Goal: Transaction & Acquisition: Book appointment/travel/reservation

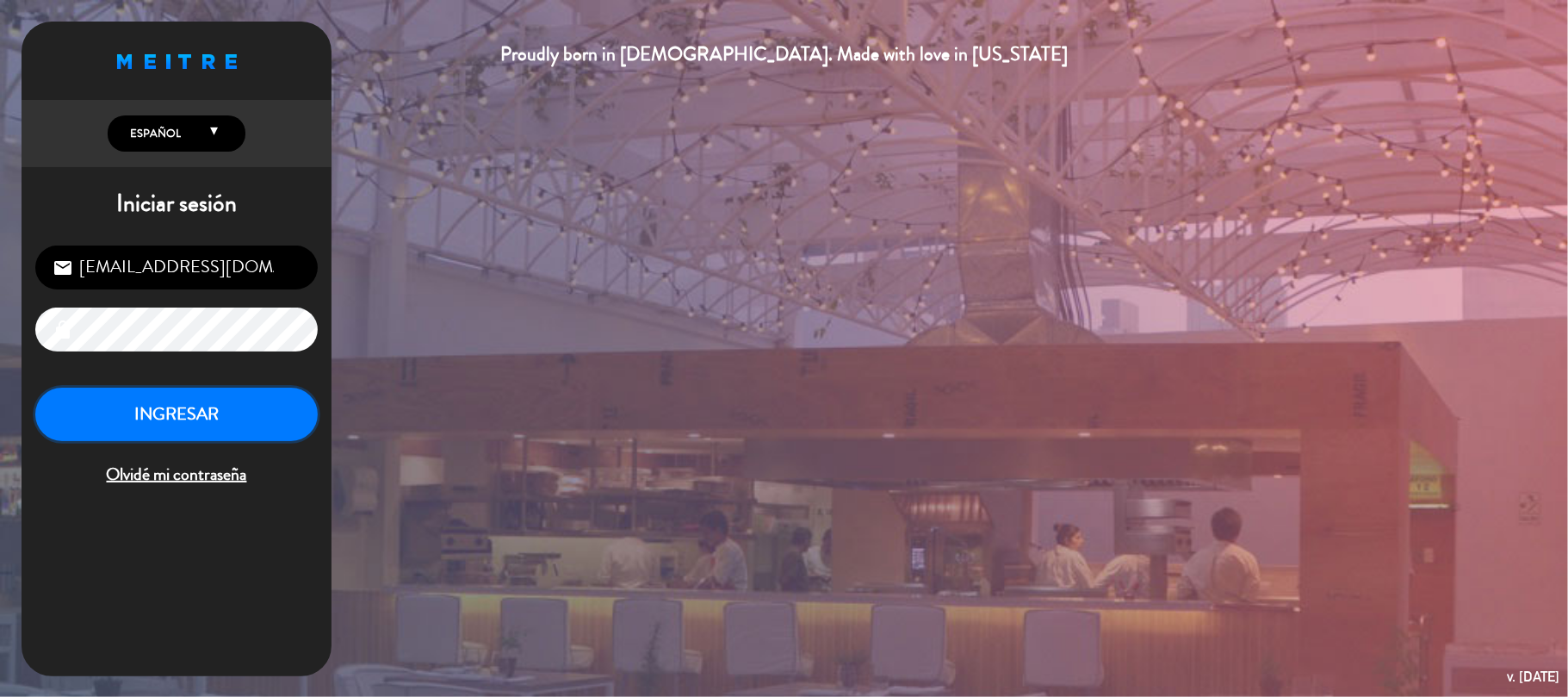
click at [222, 420] on button "INGRESAR" at bounding box center [176, 415] width 283 height 54
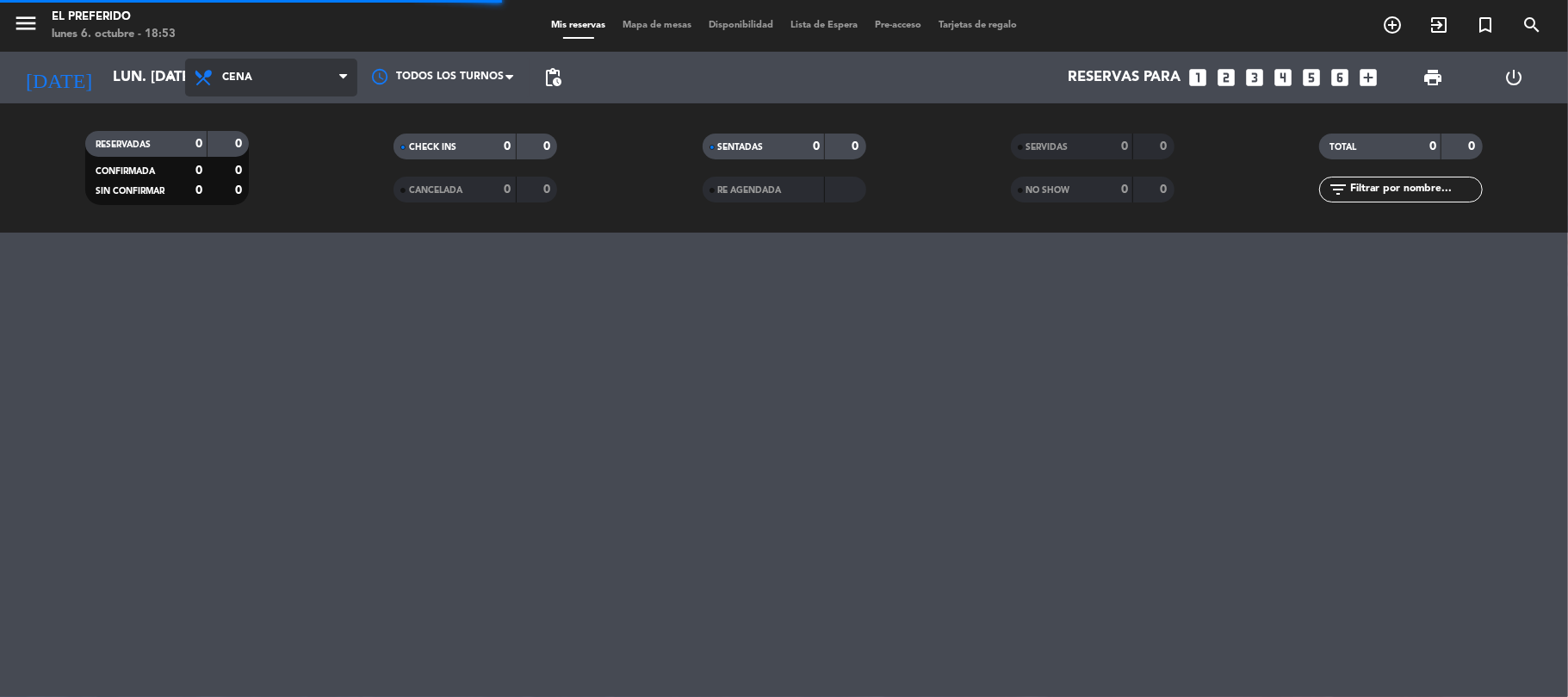
click at [261, 64] on span "Cena" at bounding box center [271, 77] width 172 height 38
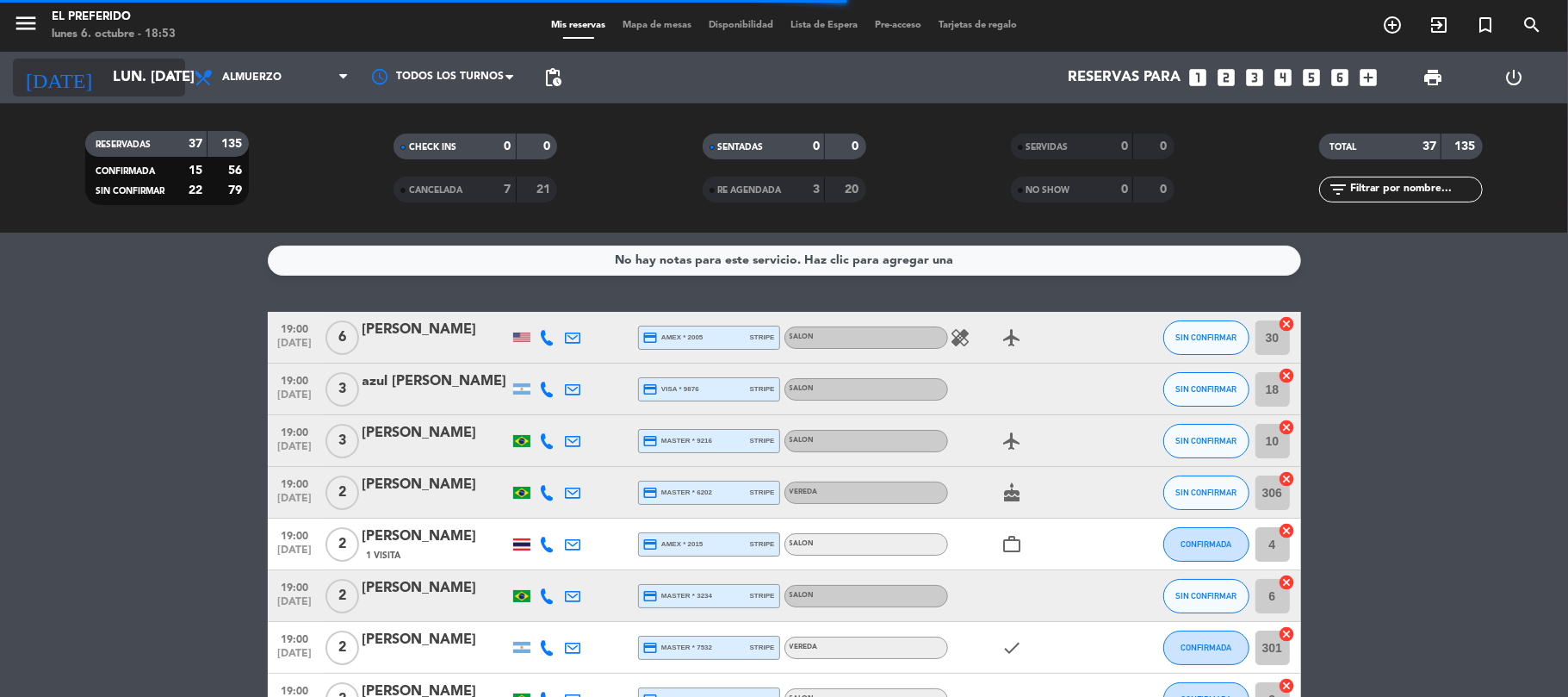
click at [175, 77] on icon "arrow_drop_down" at bounding box center [170, 78] width 21 height 21
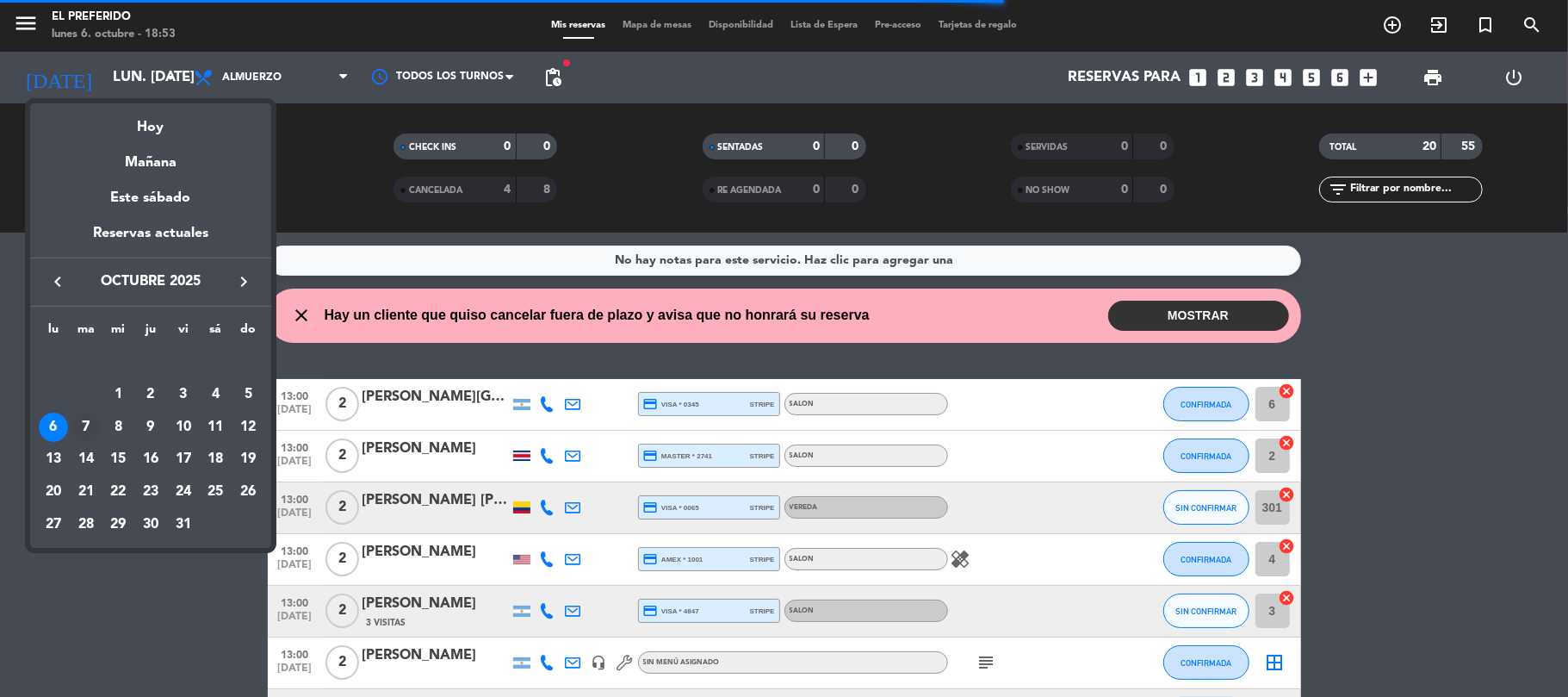
click at [76, 428] on div "7" at bounding box center [85, 427] width 29 height 29
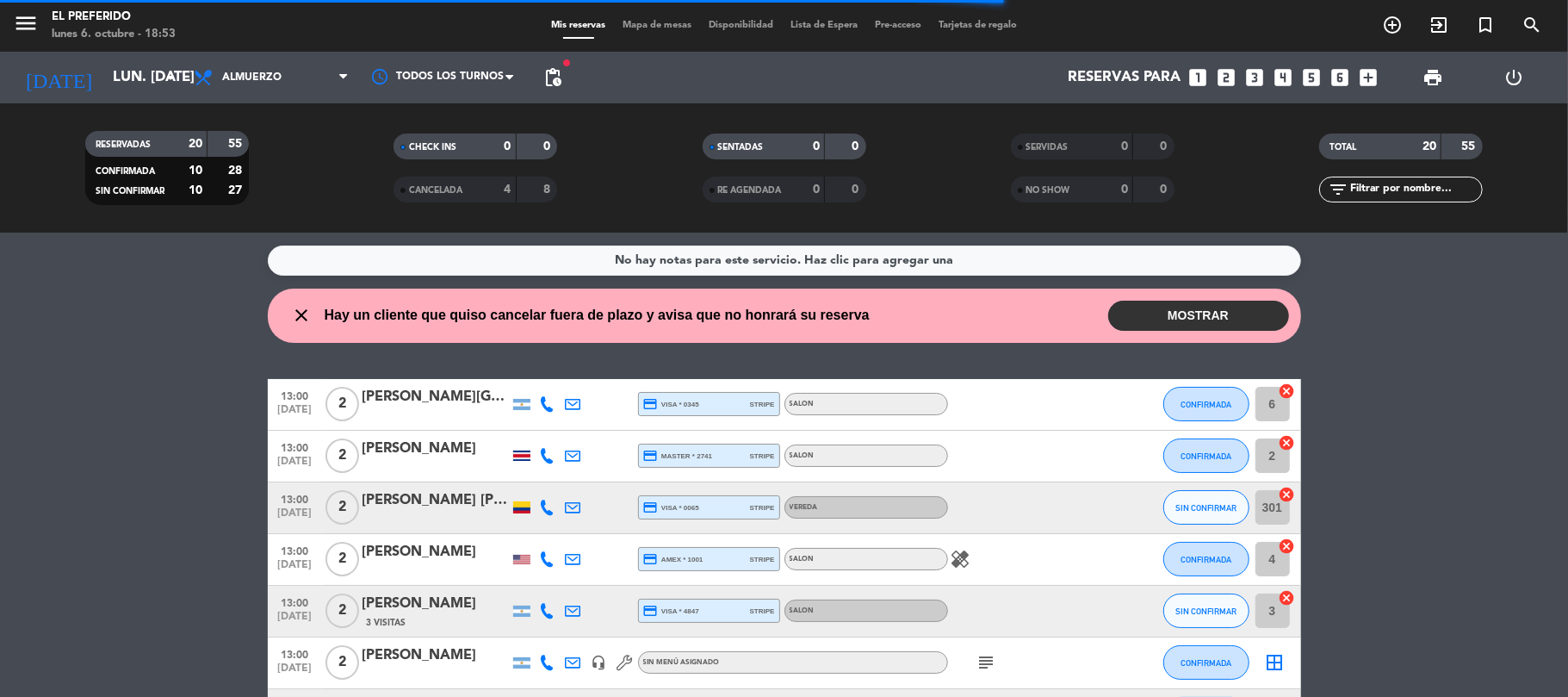
type input "[DATE] oct."
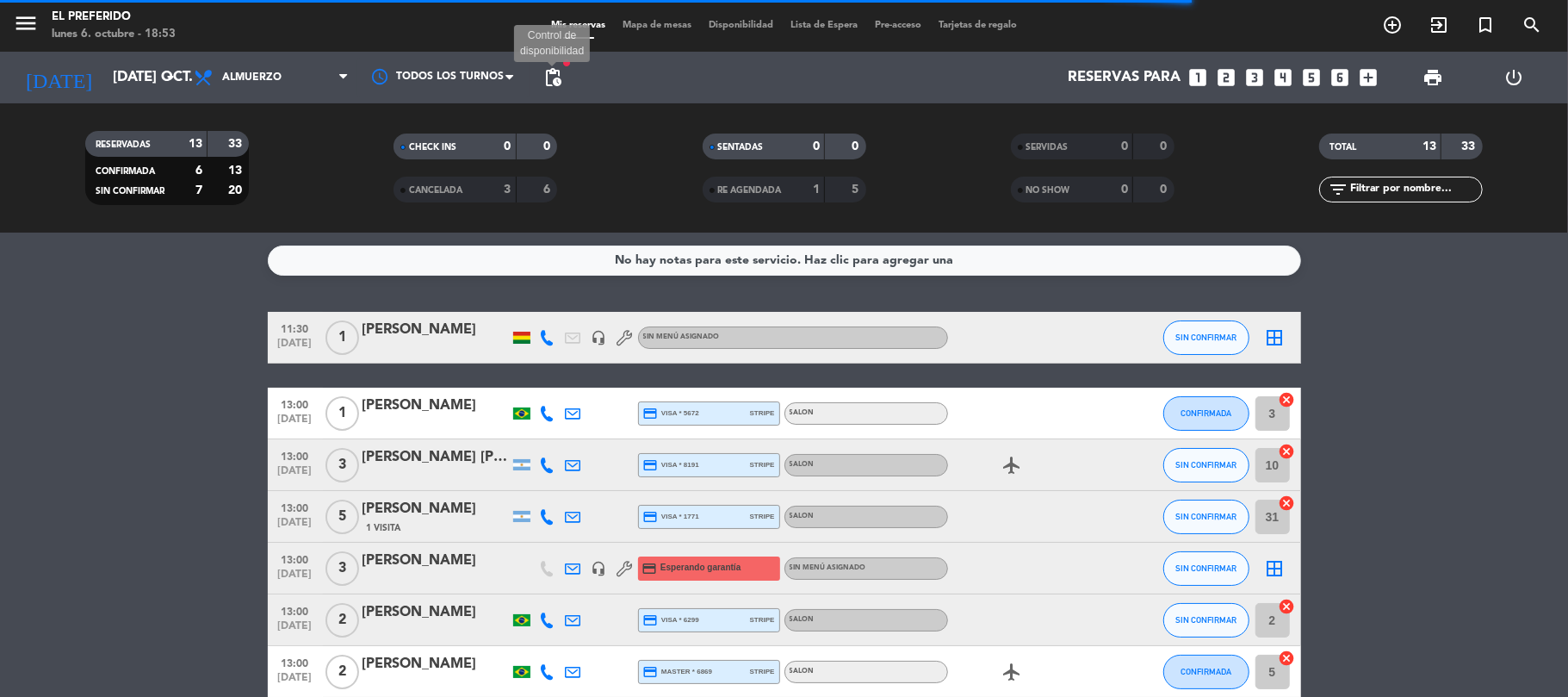
click at [553, 73] on span "pending_actions" at bounding box center [553, 78] width 21 height 21
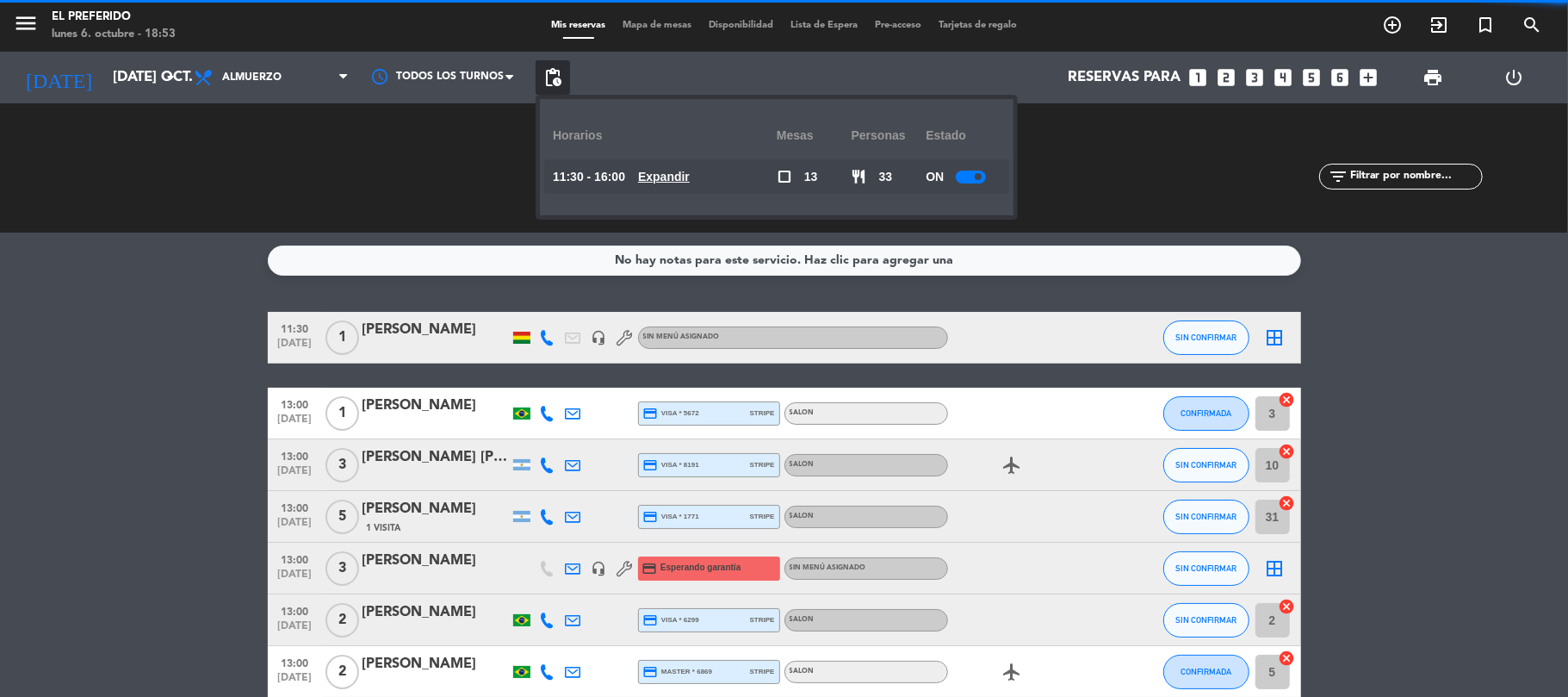
click at [687, 170] on u "Expandir" at bounding box center [663, 176] width 52 height 14
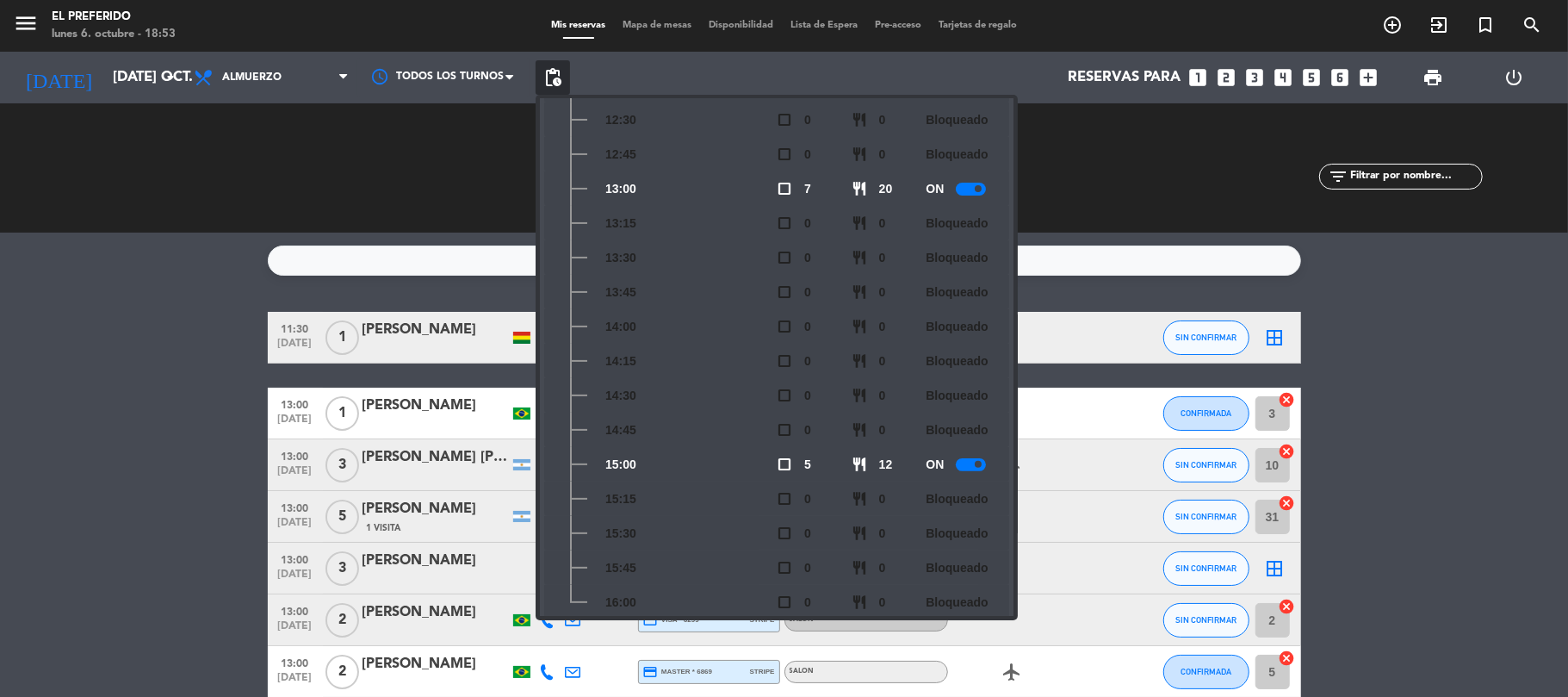
scroll to position [253, 0]
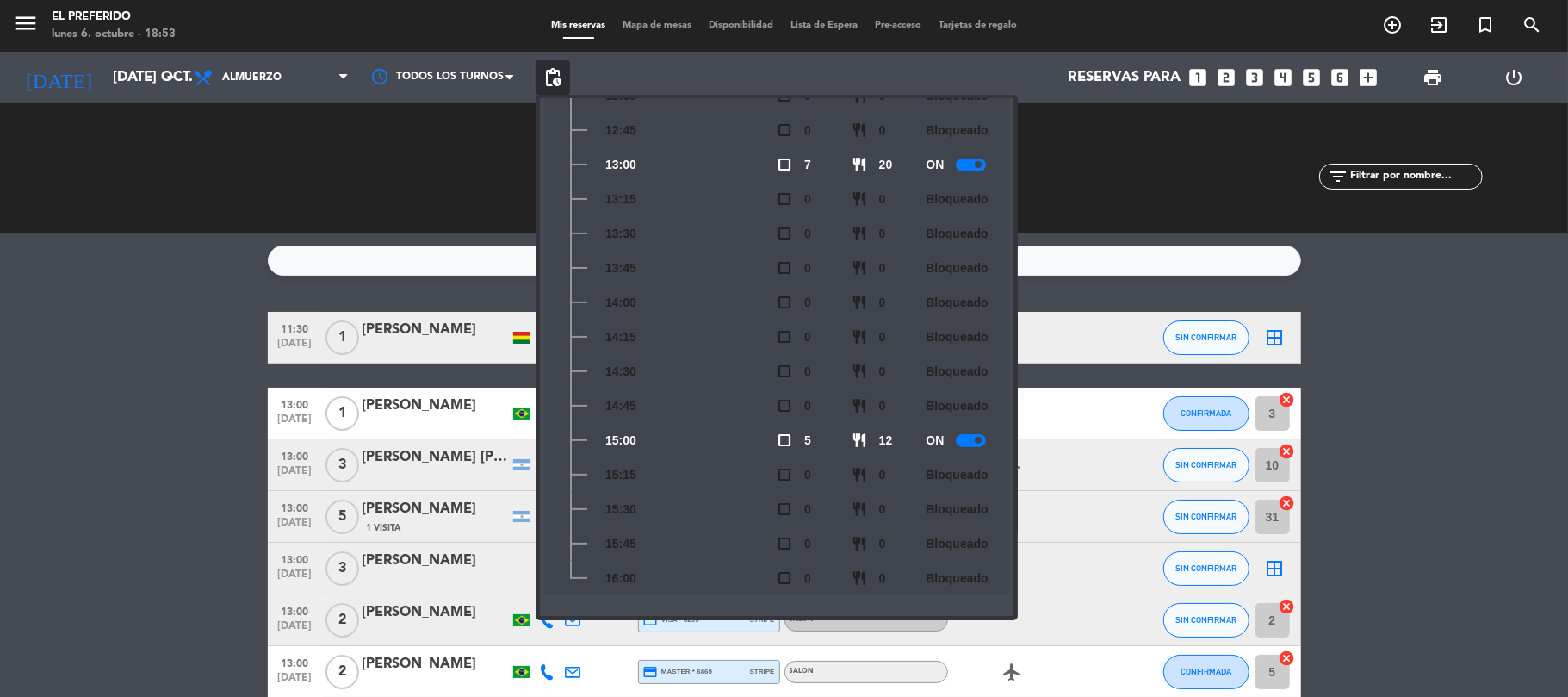
click at [1340, 69] on icon "looks_6" at bounding box center [1341, 78] width 23 height 23
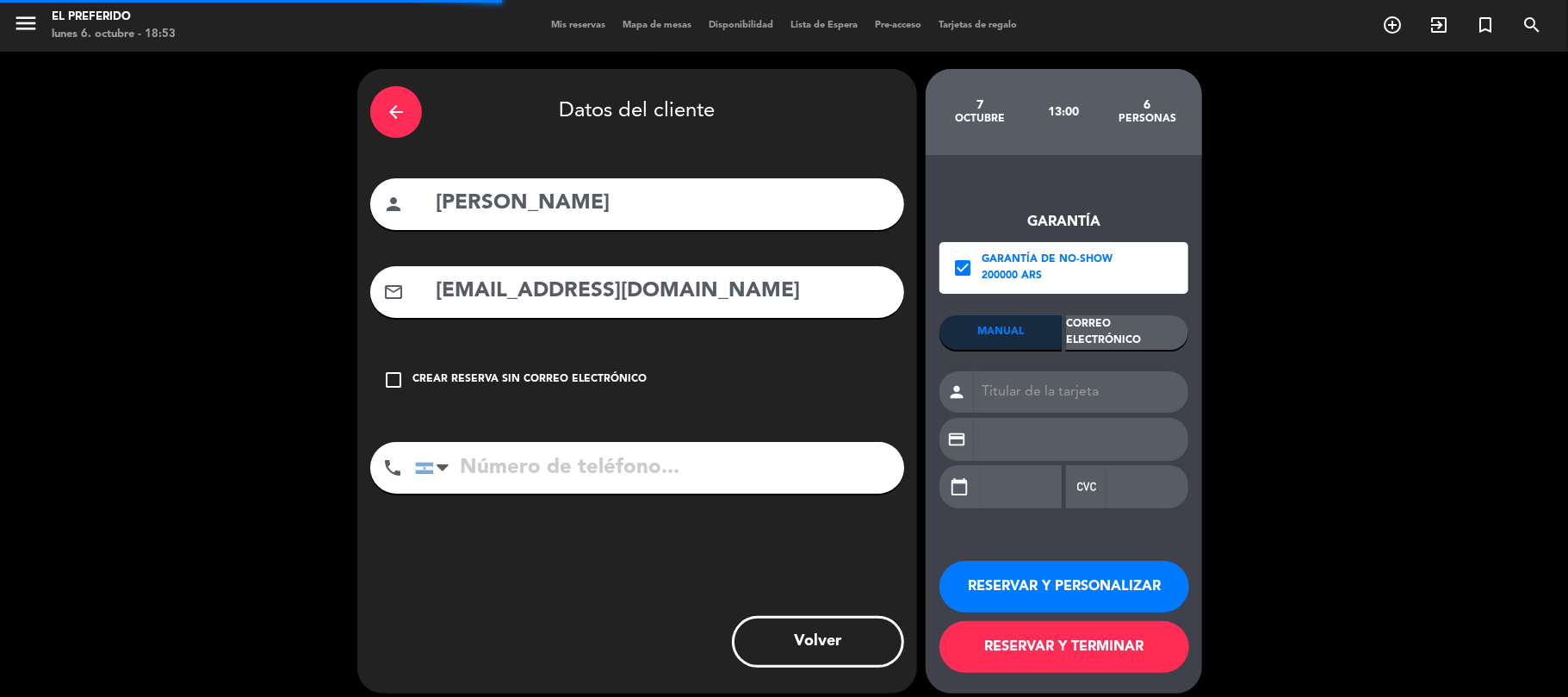
click at [617, 217] on input "[PERSON_NAME]" at bounding box center [662, 204] width 457 height 35
type input "s"
type input "[PERSON_NAME]"
click at [621, 301] on input "[EMAIL_ADDRESS][DOMAIN_NAME]" at bounding box center [662, 291] width 457 height 35
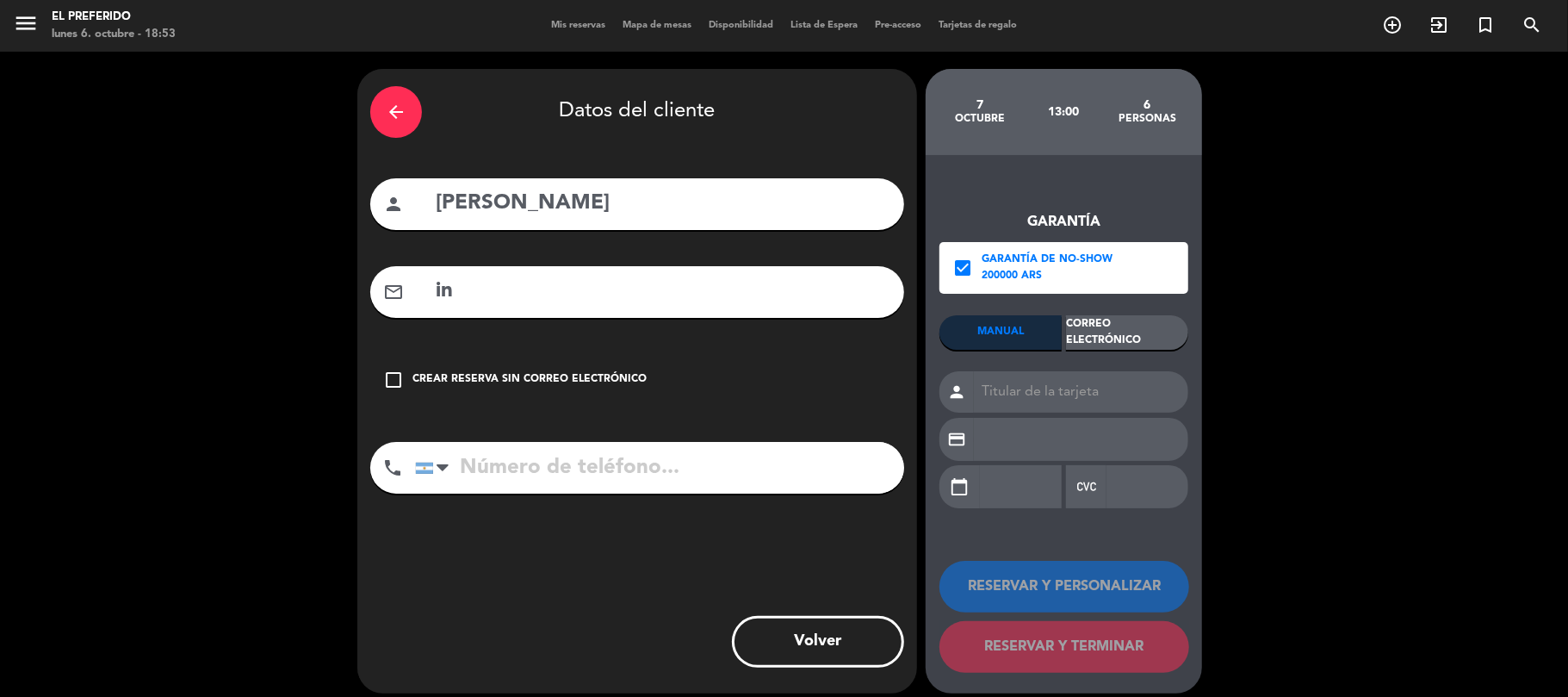
type input "i"
type input "[DOMAIN_NAME]"
drag, startPoint x: 696, startPoint y: 445, endPoint x: 691, endPoint y: 456, distance: 12.1
click at [691, 455] on input "tel" at bounding box center [659, 467] width 489 height 52
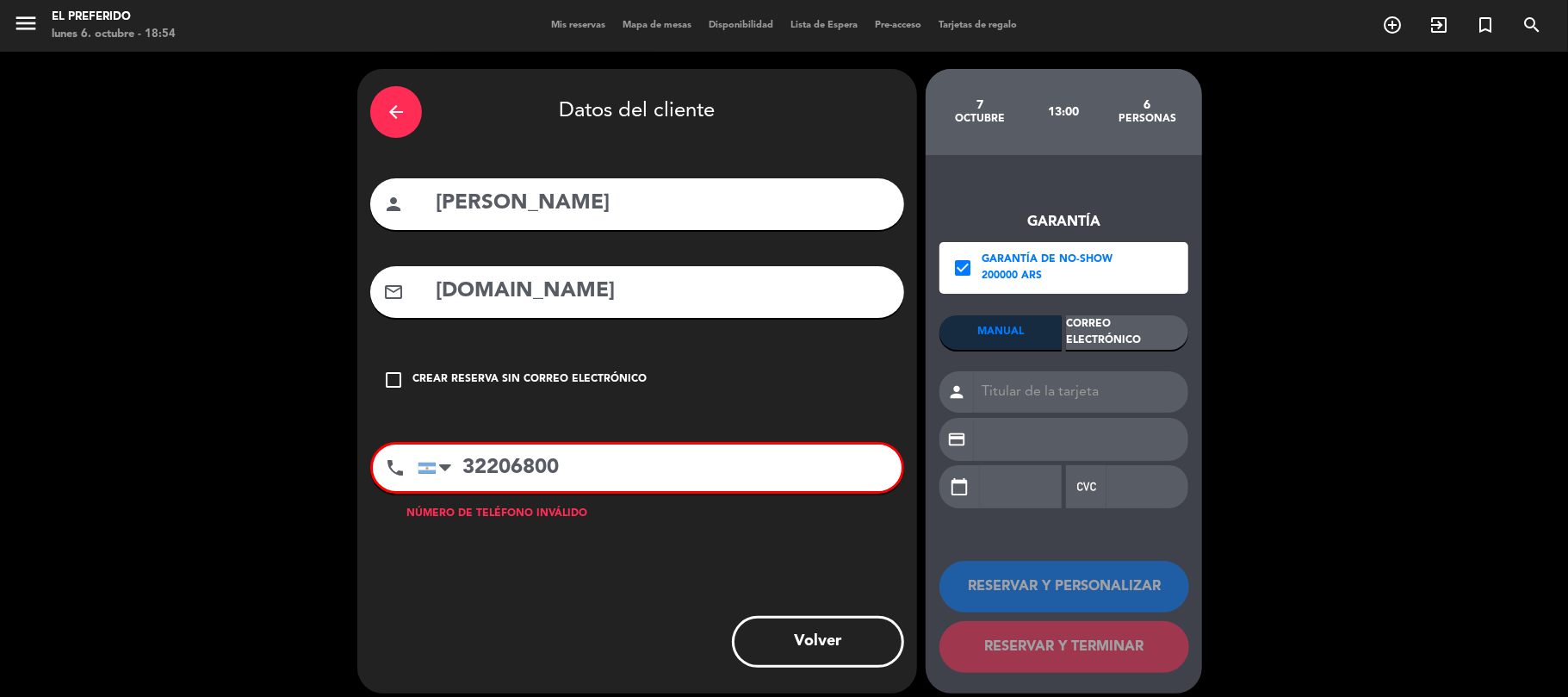
click at [641, 472] on input "32206800" at bounding box center [659, 467] width 483 height 47
type input "3"
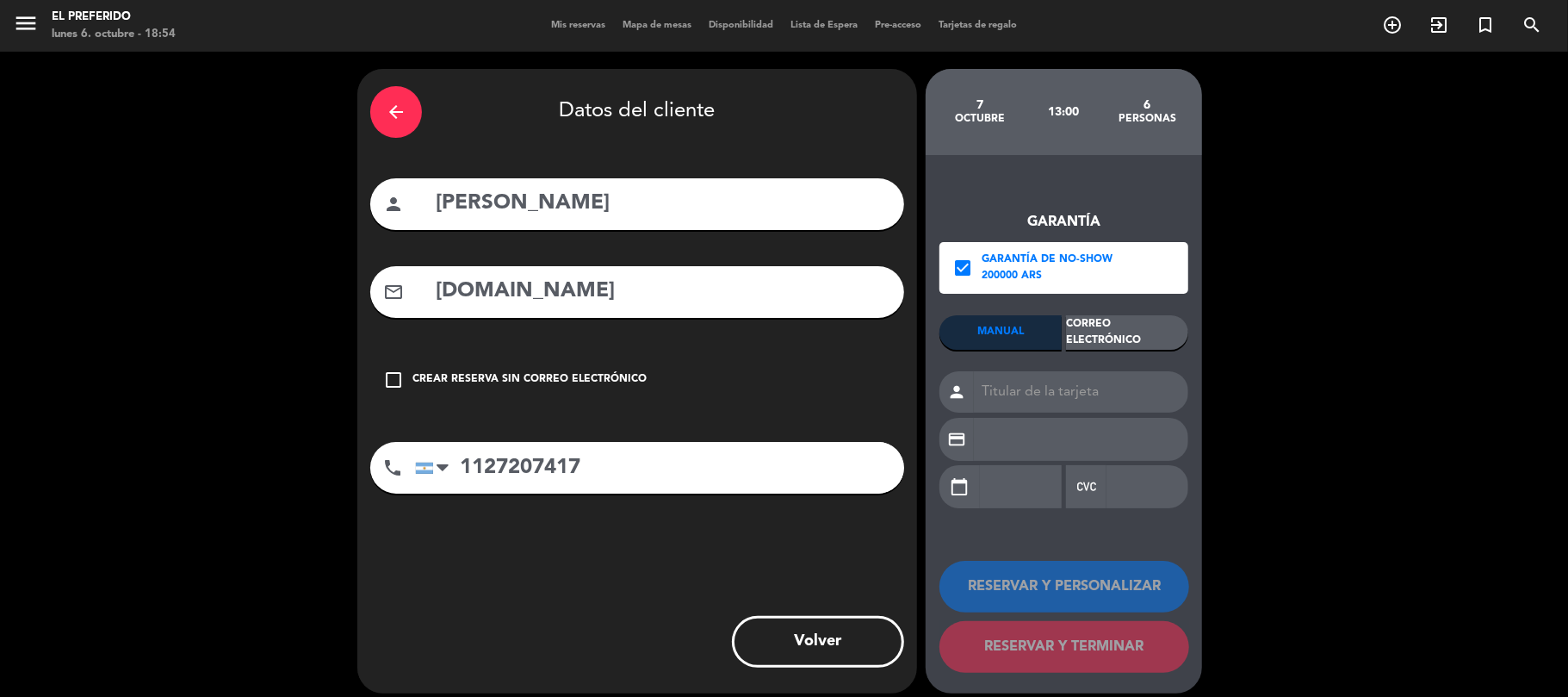
type input "1127207417"
click at [1148, 319] on div "Correo Electrónico" at bounding box center [1127, 332] width 122 height 34
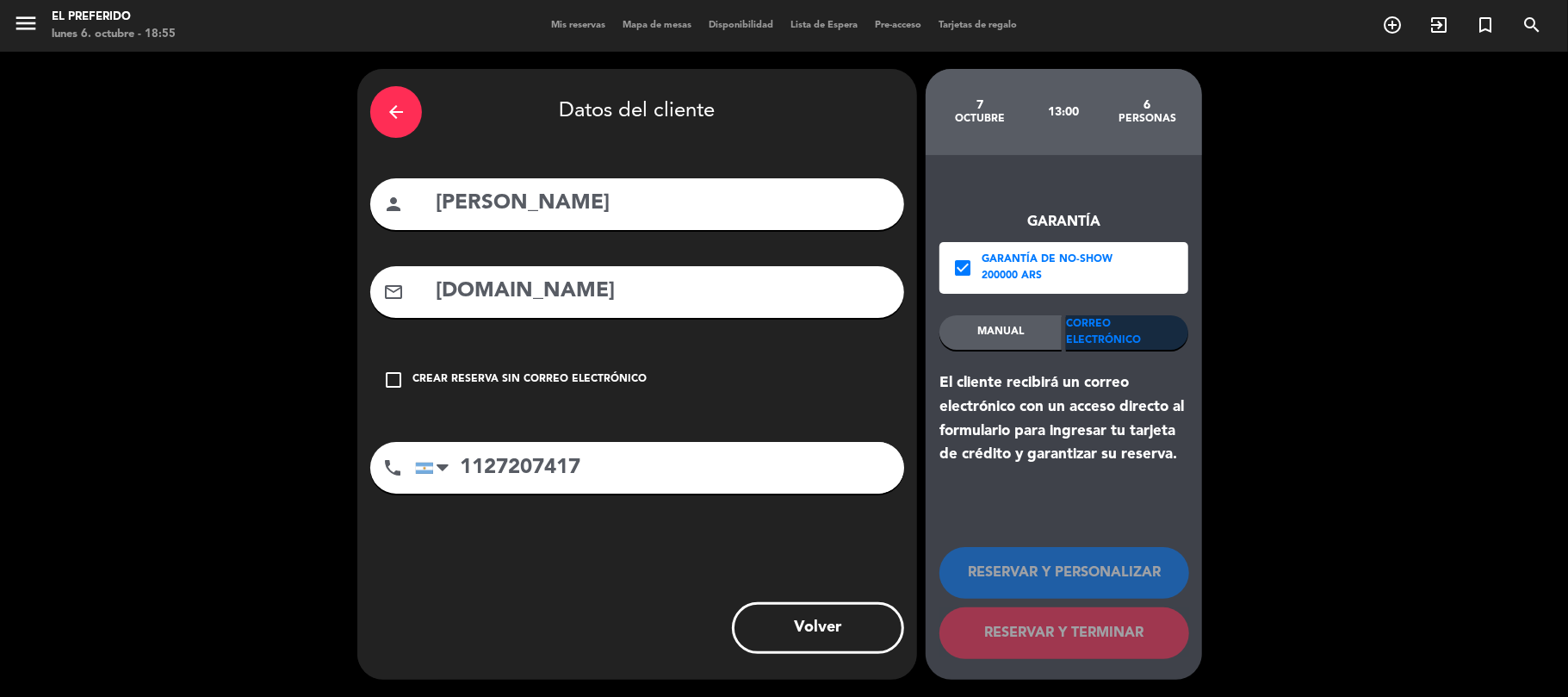
click at [408, 127] on div "arrow_back" at bounding box center [396, 111] width 52 height 52
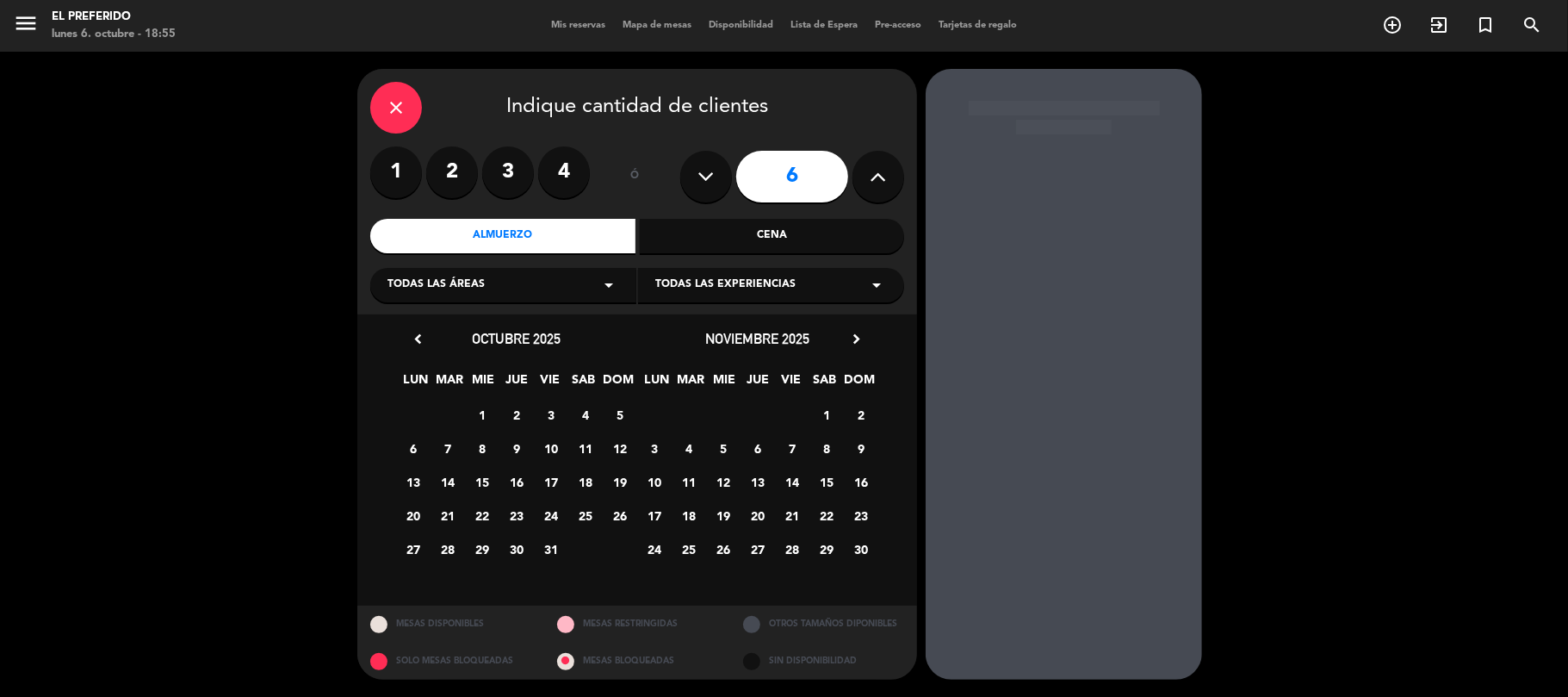
click at [585, 247] on div "Almuerzo" at bounding box center [503, 235] width 265 height 34
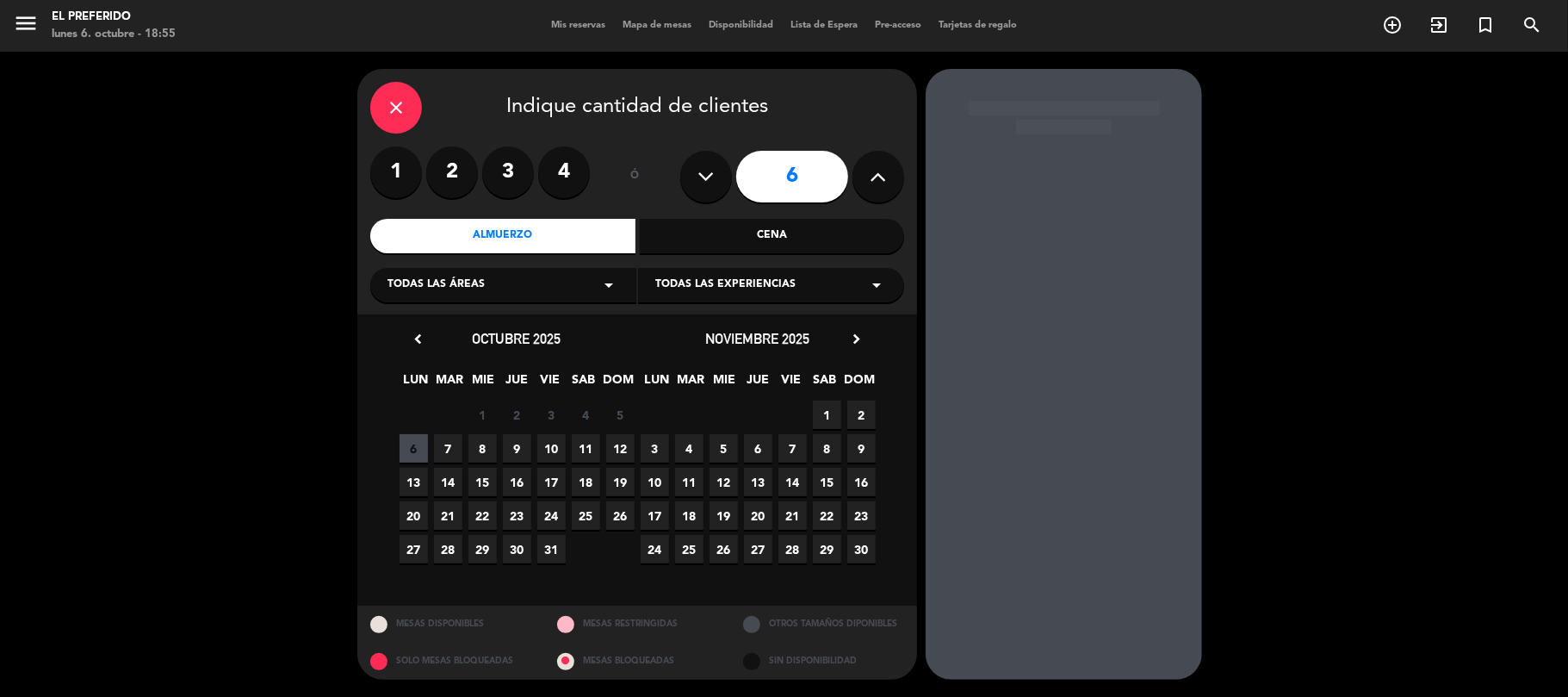
click at [437, 451] on span "7" at bounding box center [447, 448] width 28 height 28
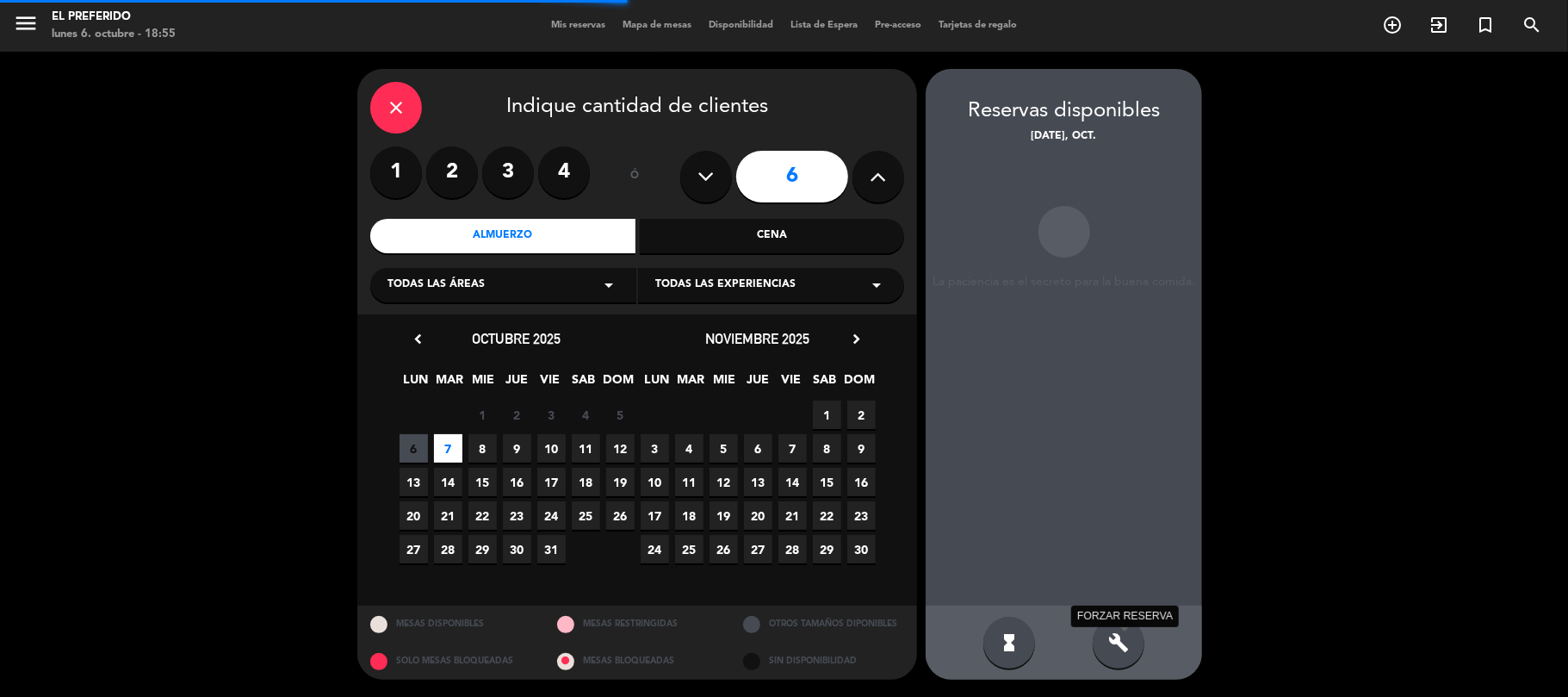
click at [1114, 641] on icon "build" at bounding box center [1119, 643] width 21 height 21
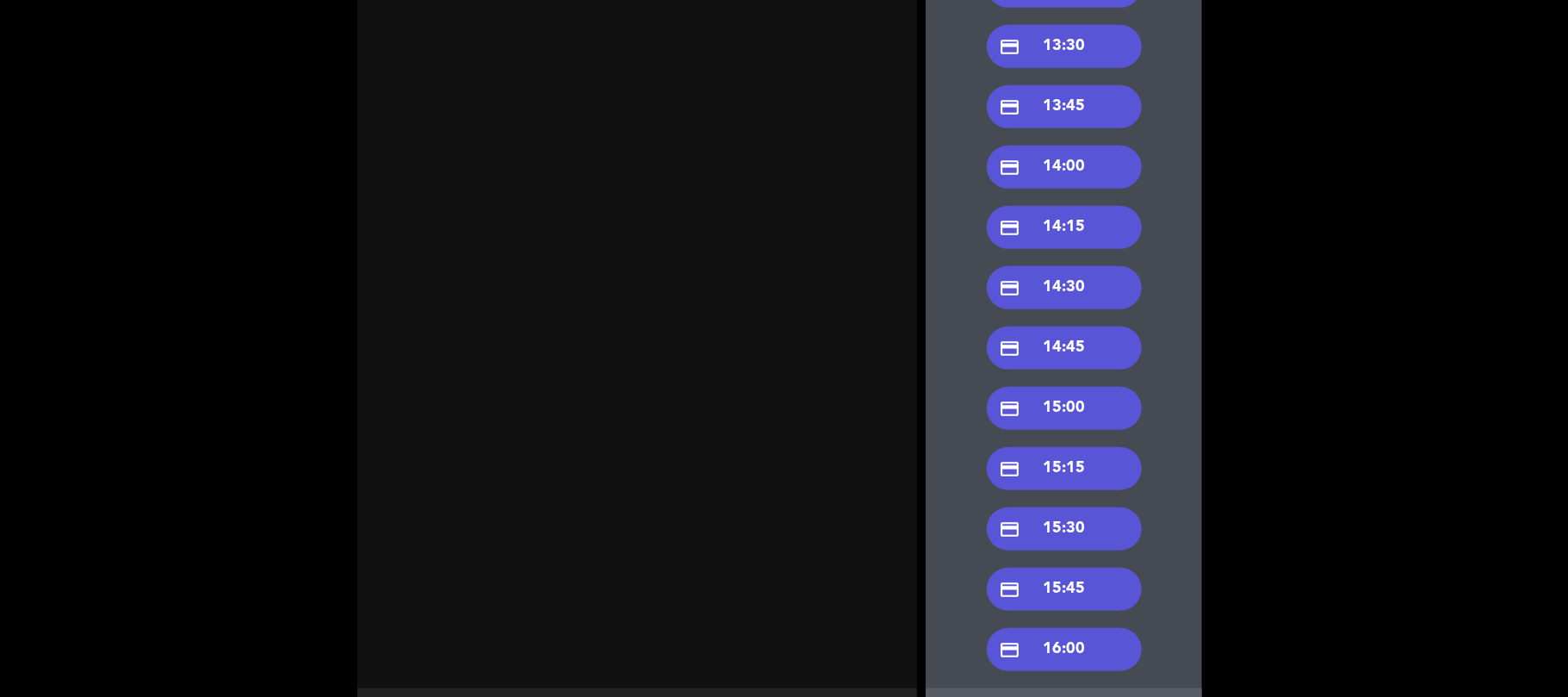
scroll to position [689, 0]
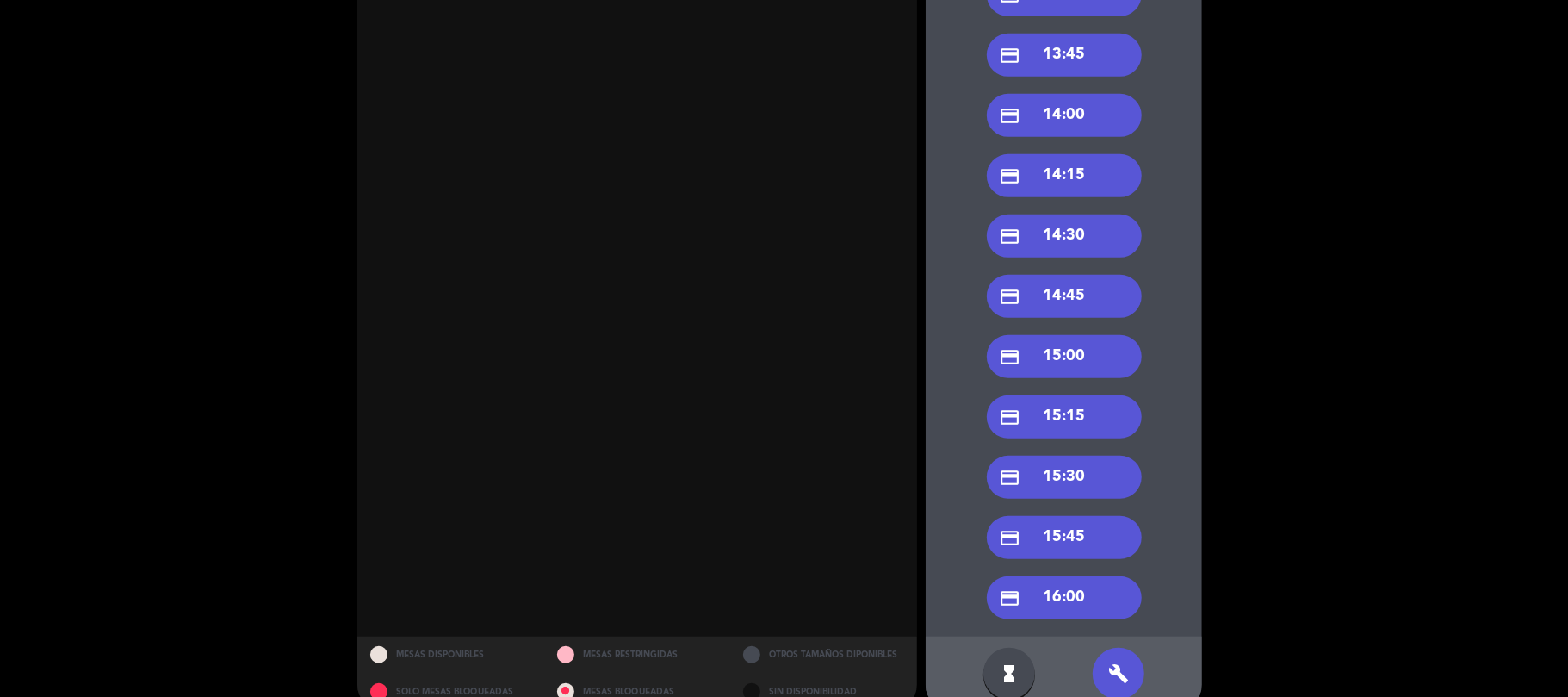
click at [1076, 344] on div "credit_card 15:00" at bounding box center [1063, 356] width 155 height 43
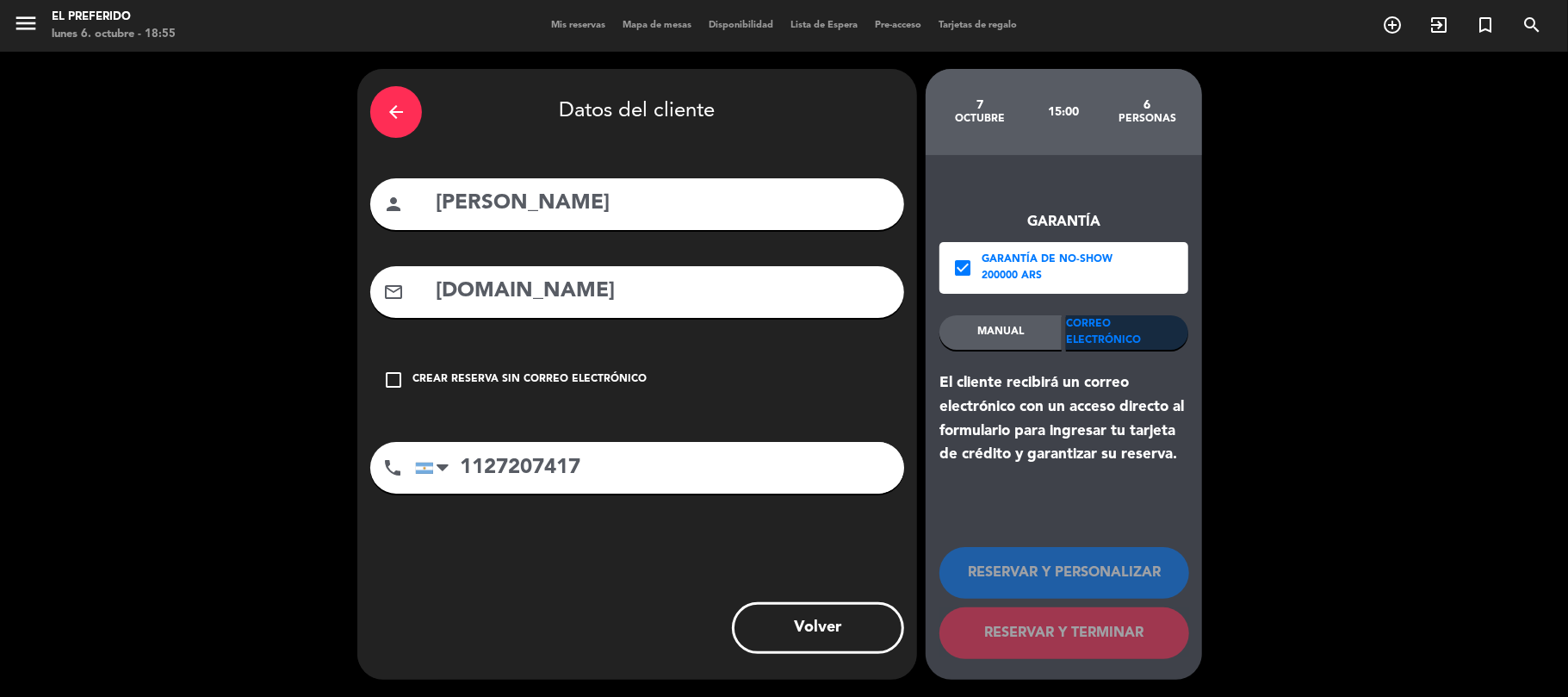
scroll to position [0, 0]
click at [479, 298] on input "[DOMAIN_NAME]" at bounding box center [662, 291] width 457 height 35
click at [483, 298] on input "[DOMAIN_NAME]" at bounding box center [662, 291] width 457 height 35
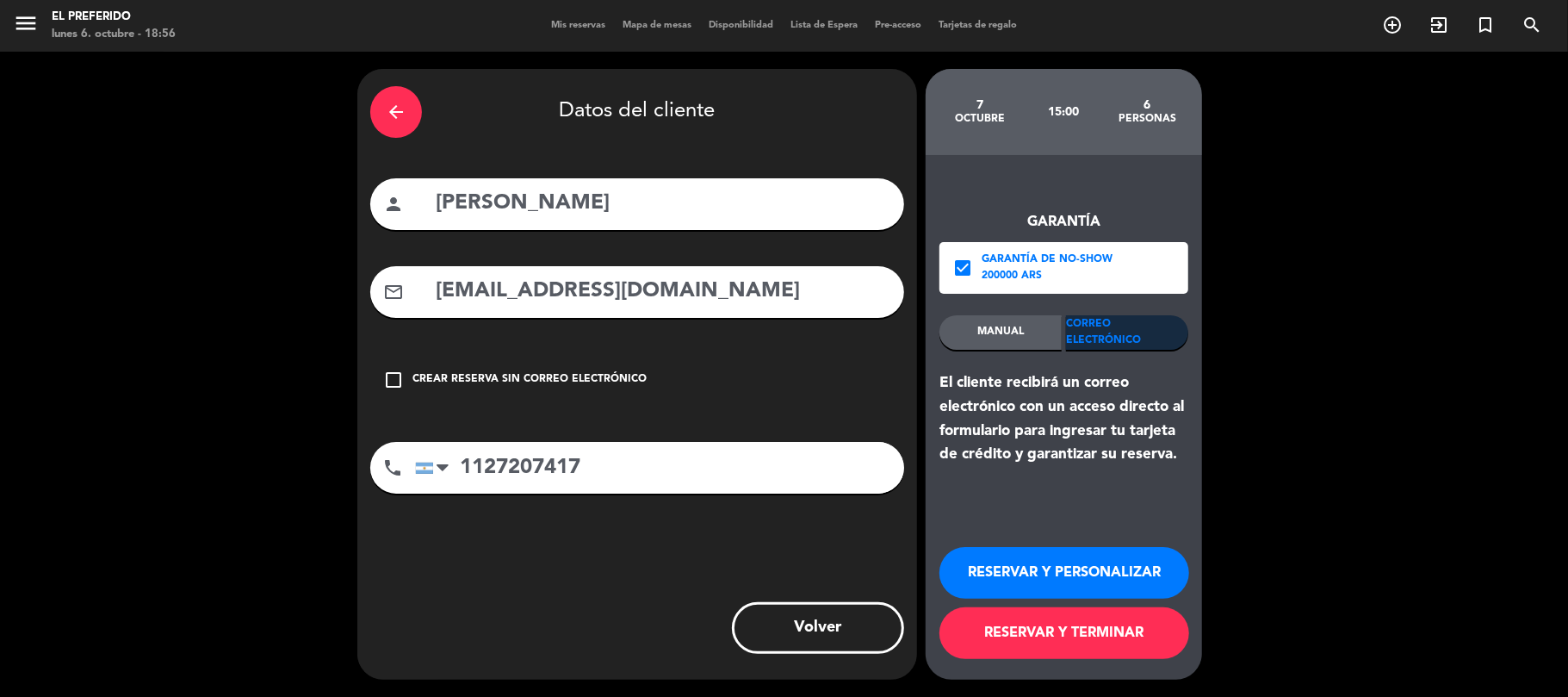
type input "[EMAIL_ADDRESS][DOMAIN_NAME]"
click at [1069, 567] on button "RESERVAR Y PERSONALIZAR" at bounding box center [1063, 572] width 250 height 52
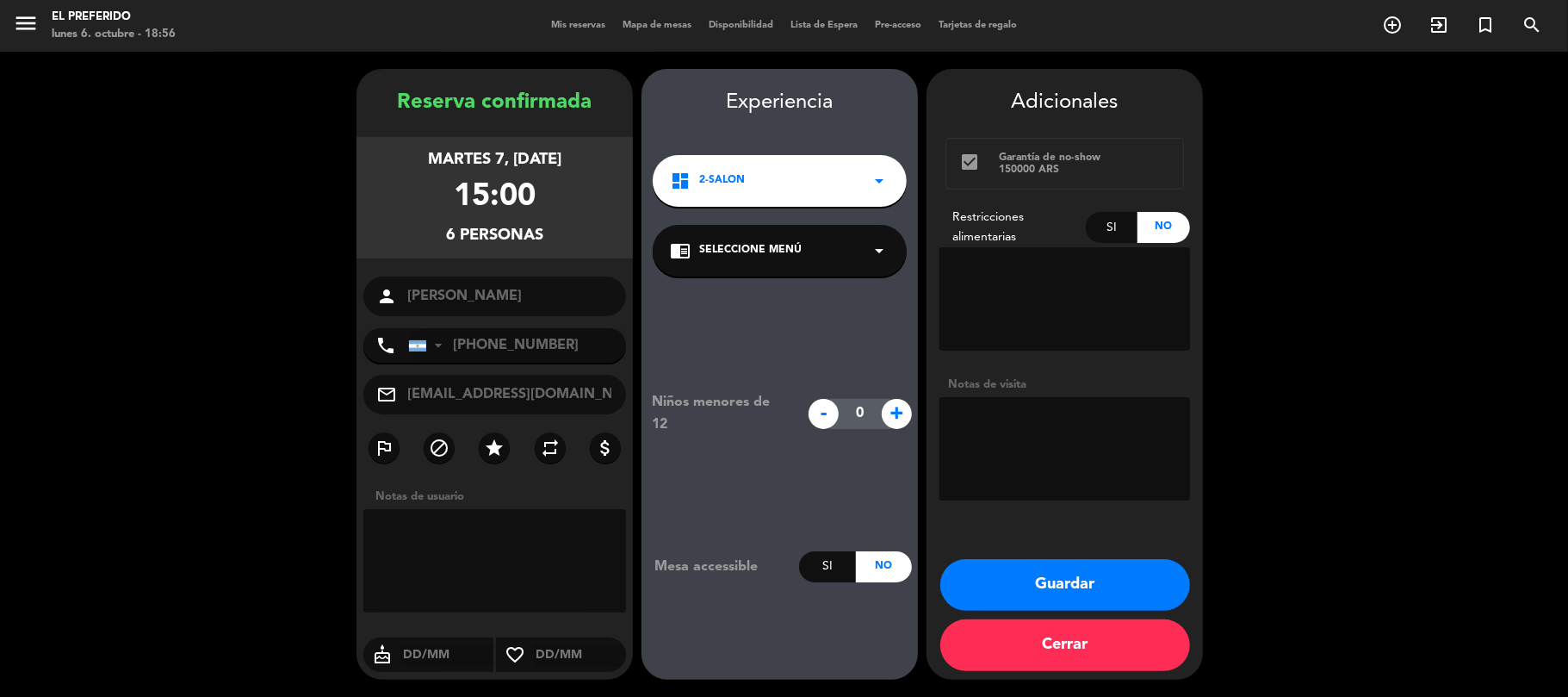
click at [1110, 571] on button "Guardar" at bounding box center [1064, 585] width 250 height 52
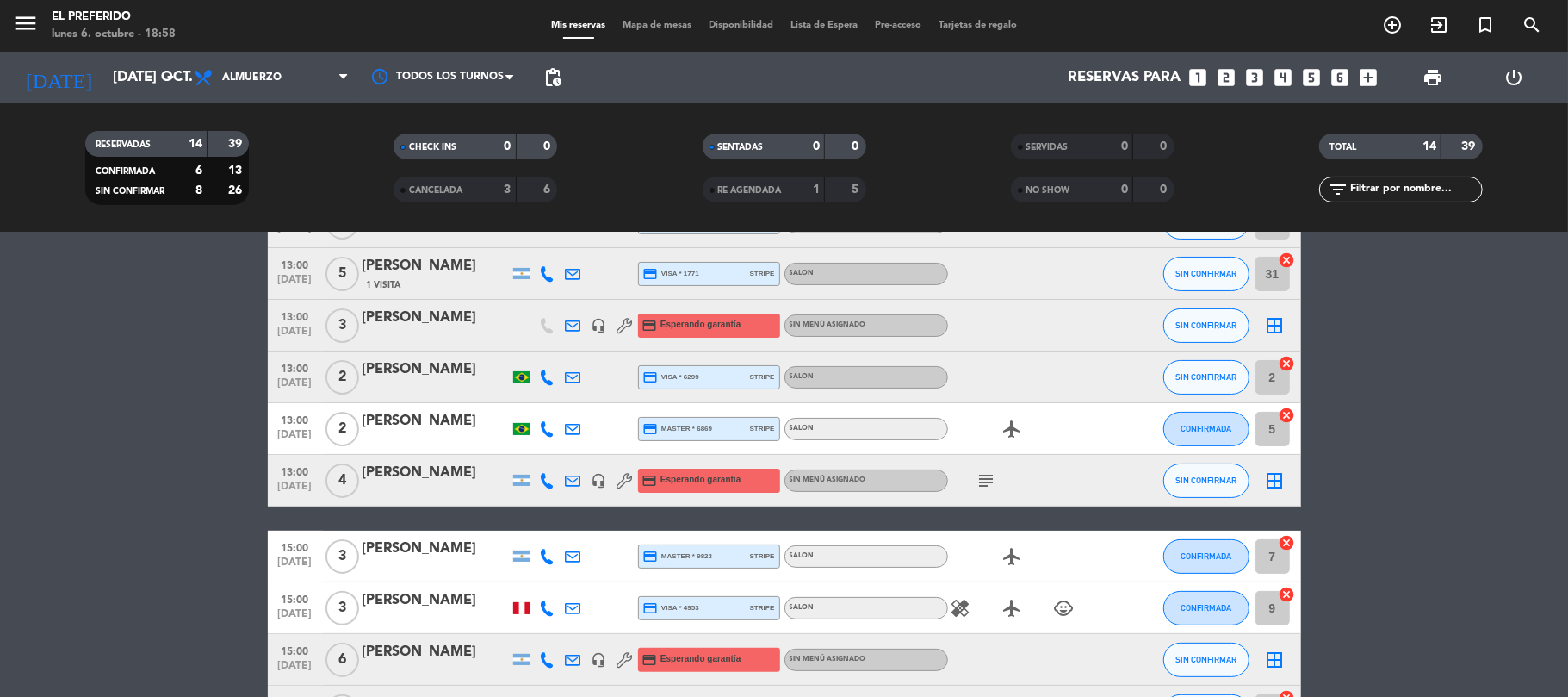
scroll to position [358, 0]
